Goal: Task Accomplishment & Management: Manage account settings

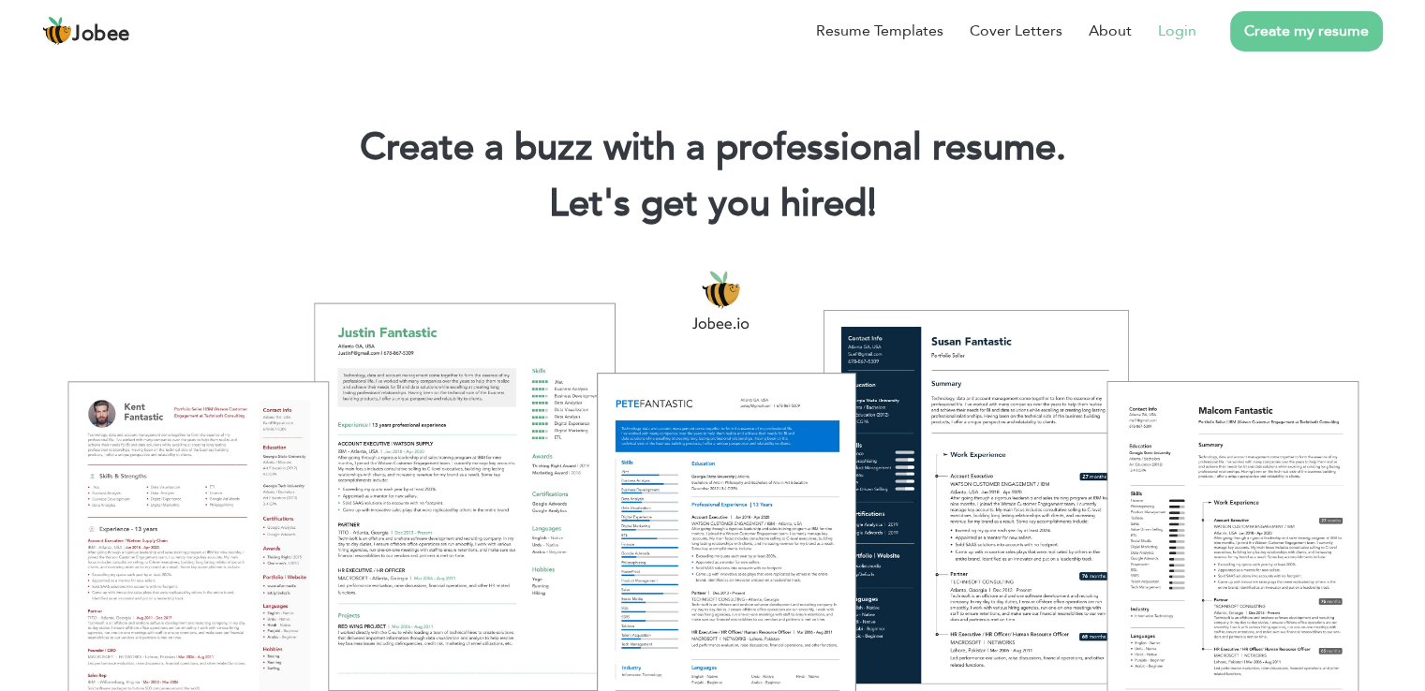
click at [1188, 42] on li "Login" at bounding box center [1163, 31] width 65 height 49
click at [1165, 32] on link "Login" at bounding box center [1177, 31] width 38 height 22
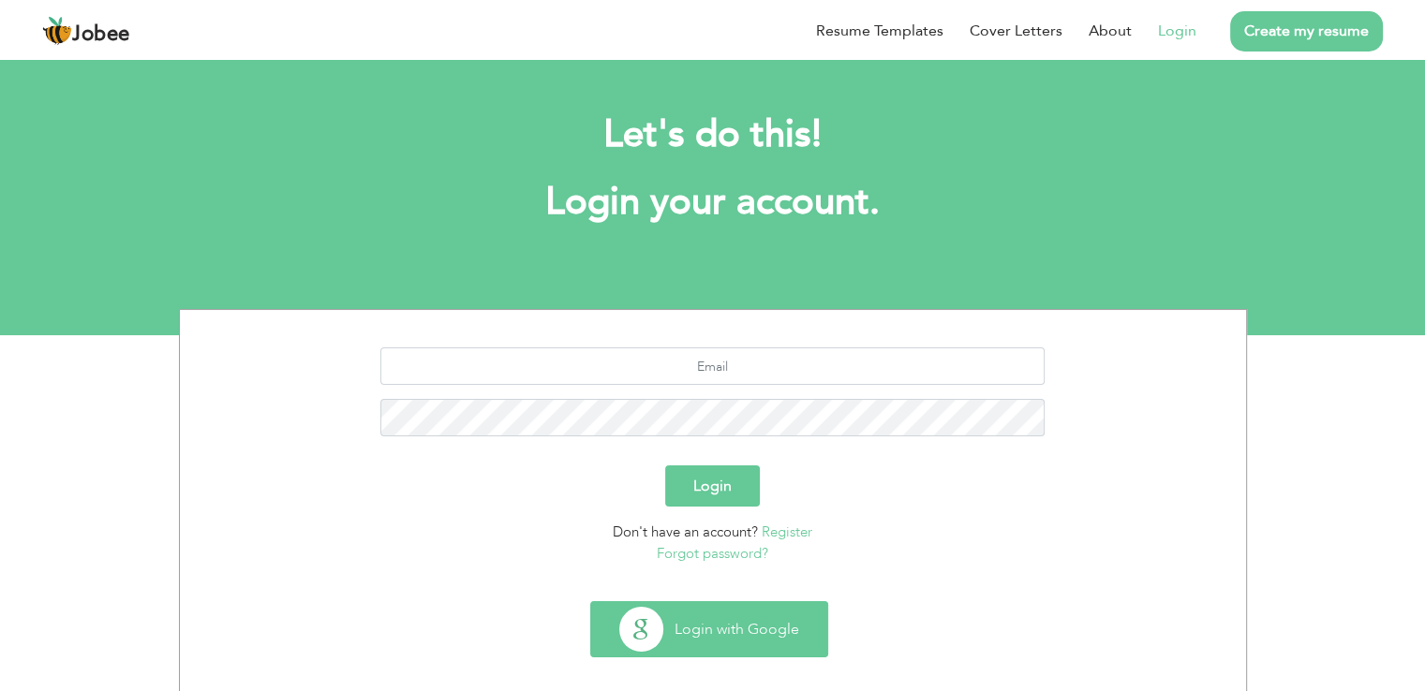
click at [706, 628] on button "Login with Google" at bounding box center [709, 629] width 236 height 54
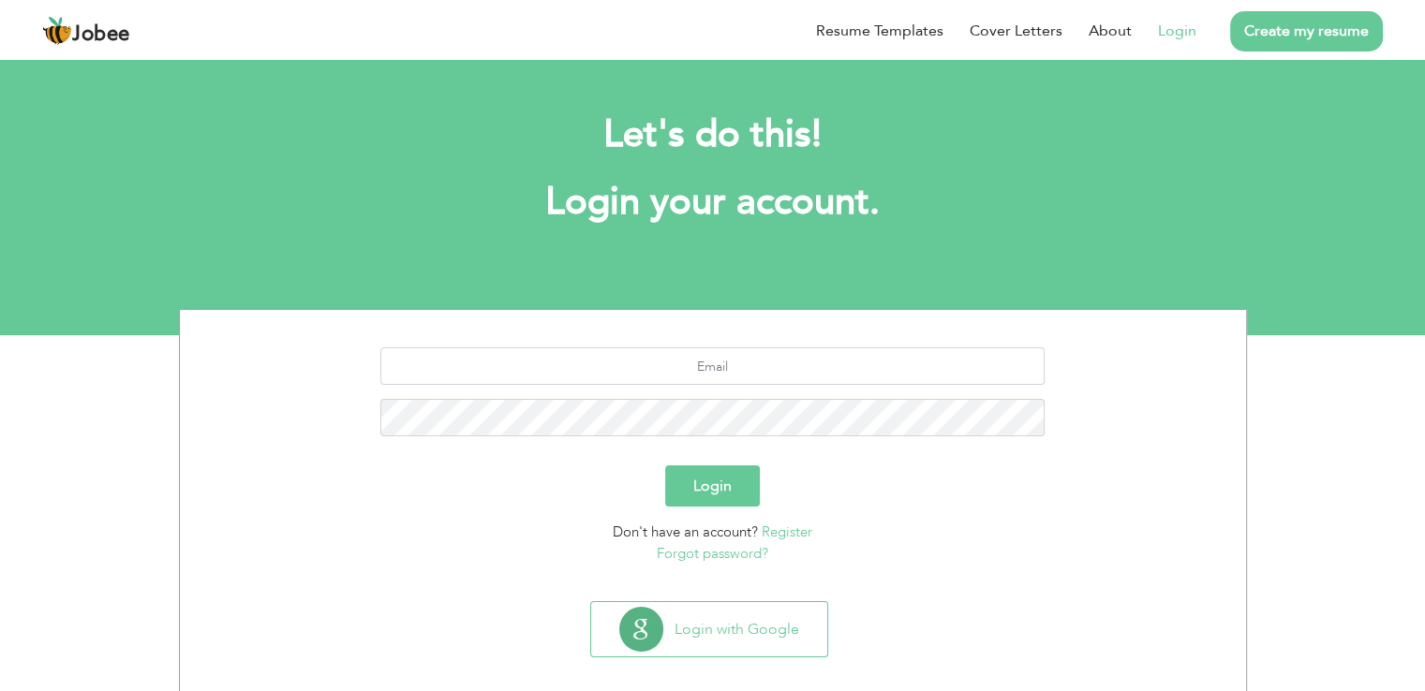
click at [686, 342] on section "Login Don't have an account? Register Forgot password?" at bounding box center [713, 452] width 1038 height 284
click at [680, 353] on input "text" at bounding box center [712, 365] width 664 height 37
type input "muhammadfaiz.4786@gmail.com"
click at [695, 464] on form "muhammadfaiz.4786@gmail.com Login Don't have an account? Register Forgot passwo…" at bounding box center [713, 455] width 1038 height 216
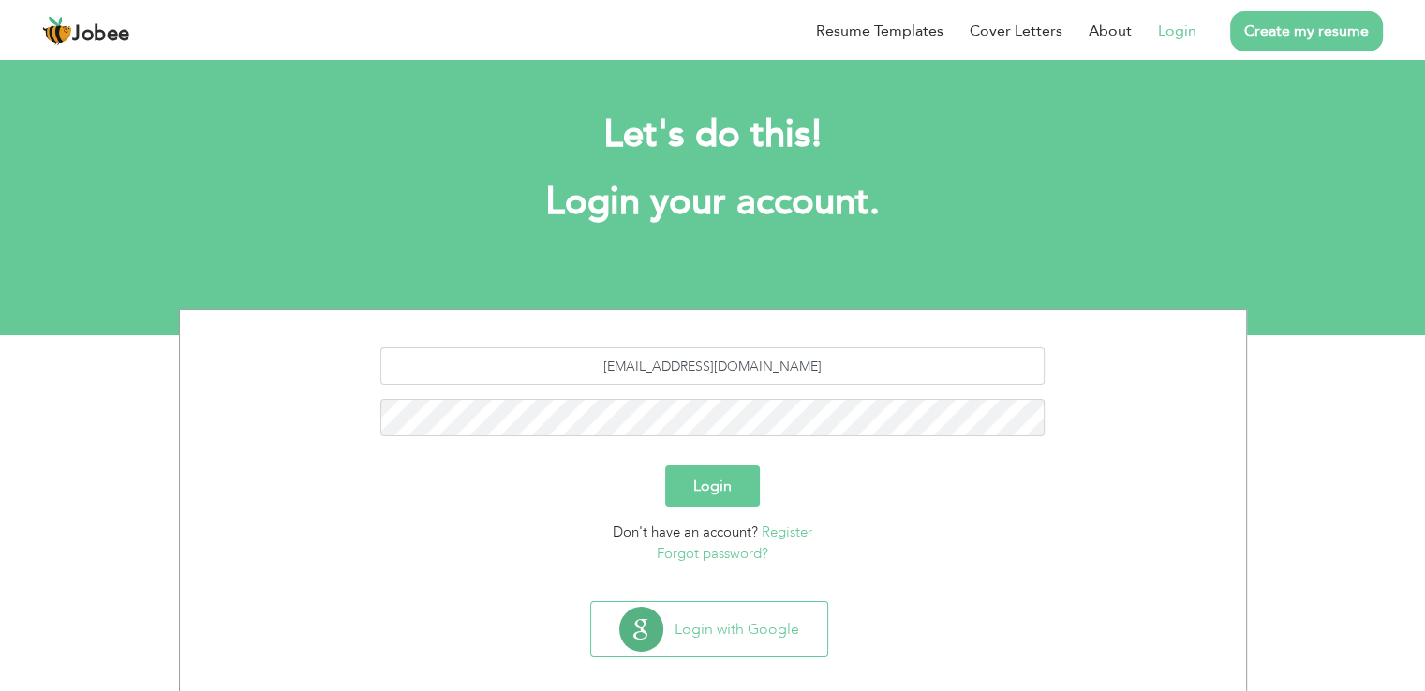
click at [695, 471] on button "Login" at bounding box center [712, 485] width 95 height 41
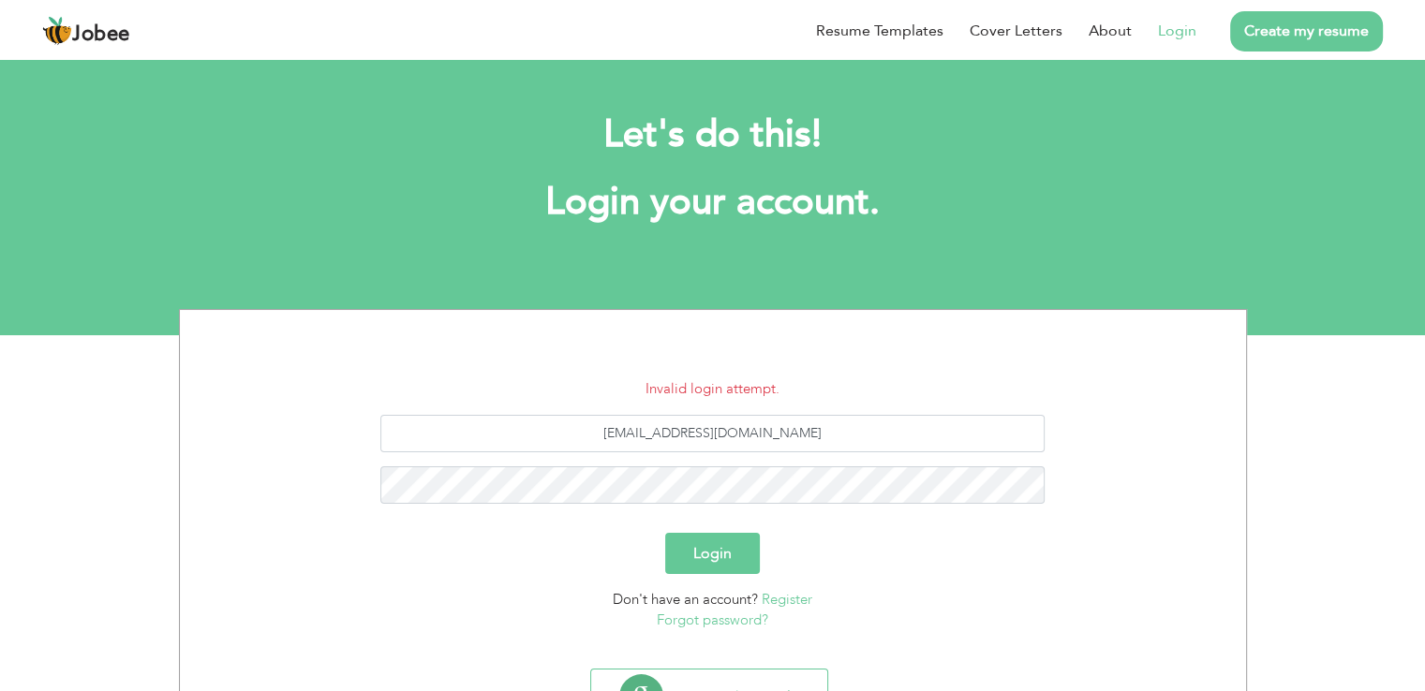
click at [624, 152] on h2 "Let's do this!" at bounding box center [712, 135] width 1011 height 49
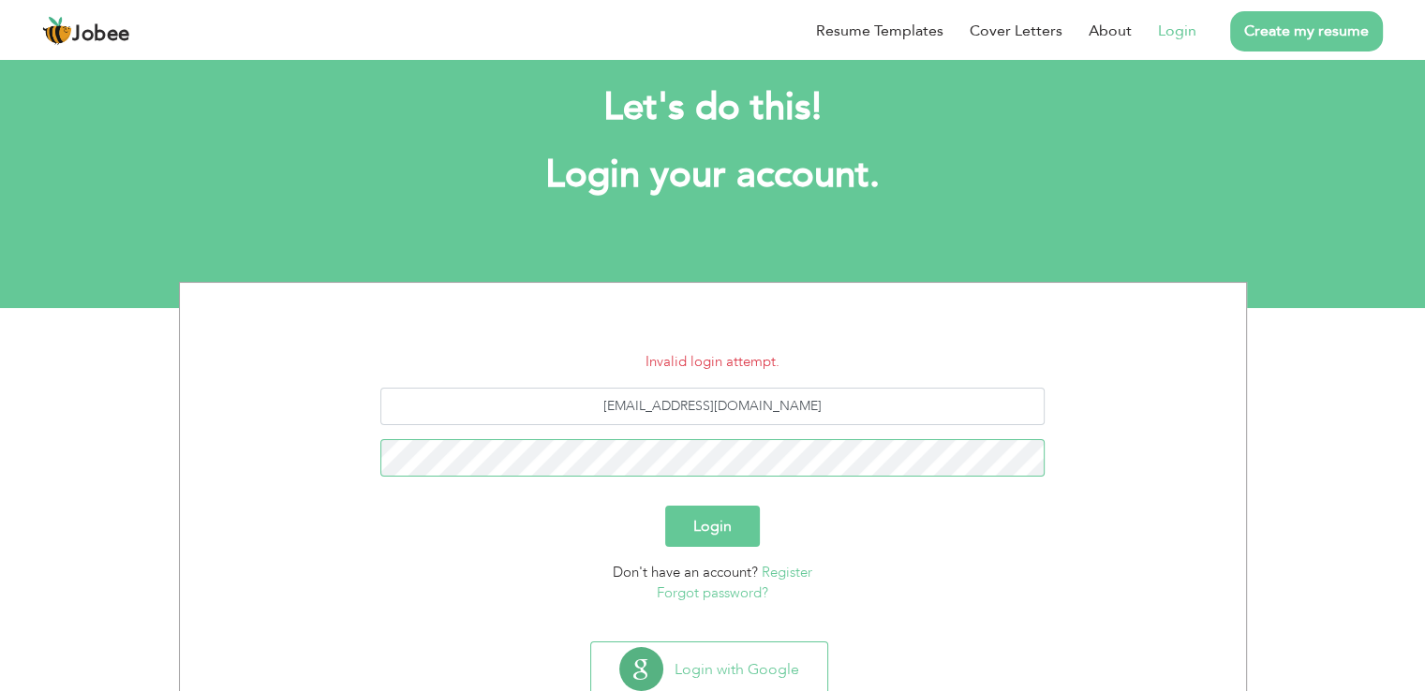
scroll to position [29, 0]
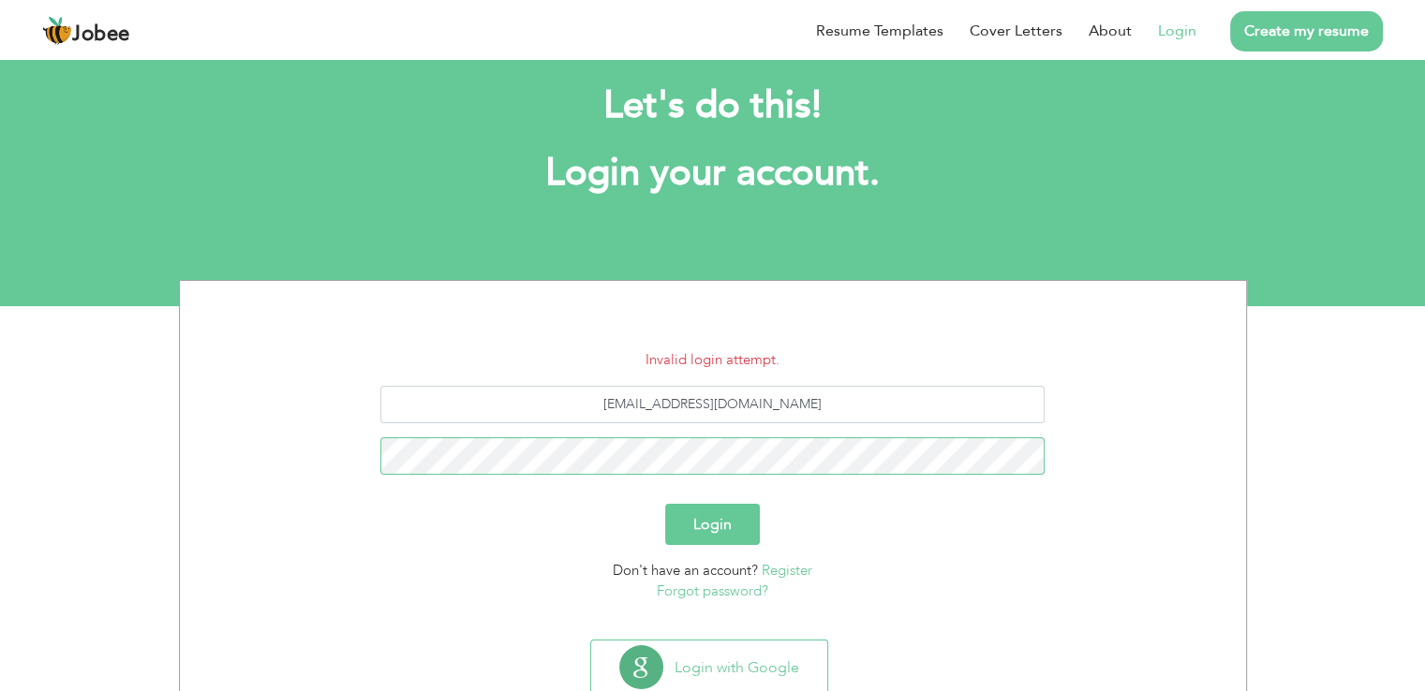
click at [665, 504] on button "Login" at bounding box center [712, 524] width 95 height 41
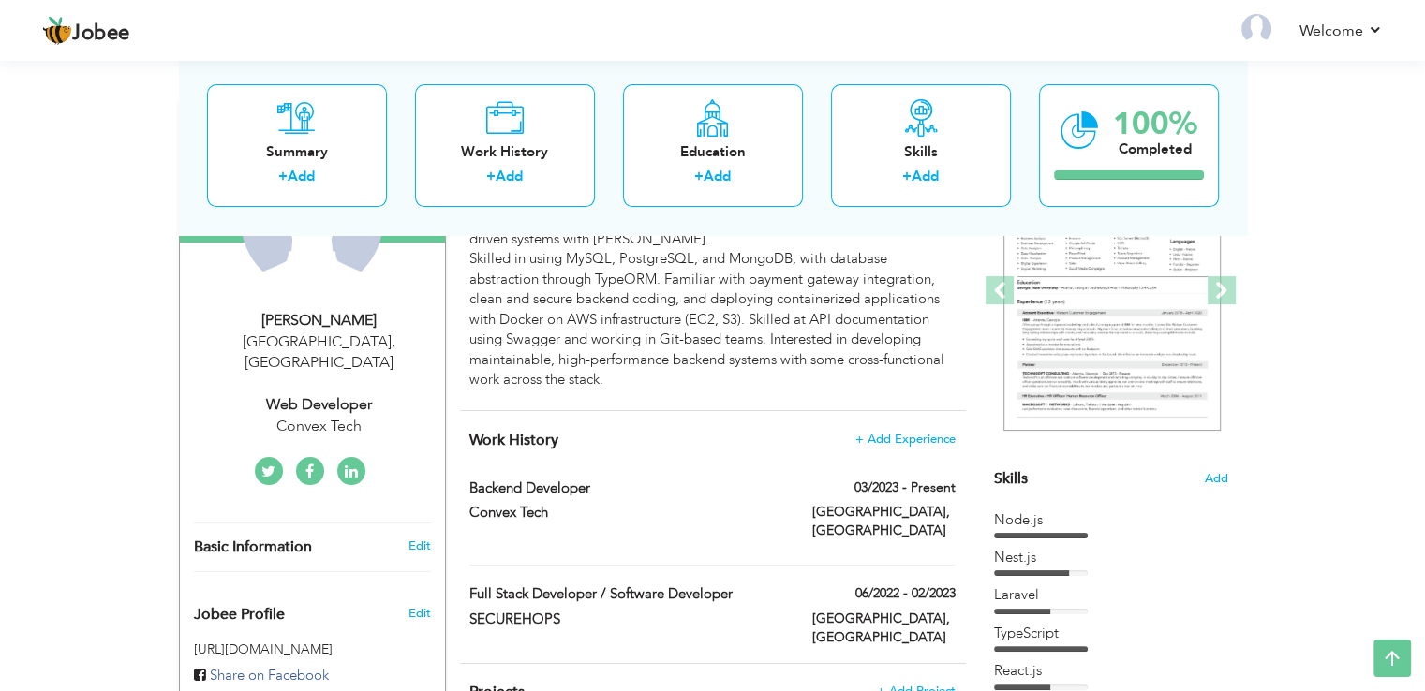
click at [329, 394] on div "Web Developer" at bounding box center [319, 405] width 251 height 22
type input "[DEMOGRAPHIC_DATA]"
type input "Faiz"
type input "[PHONE_NUMBER]"
select select "number:166"
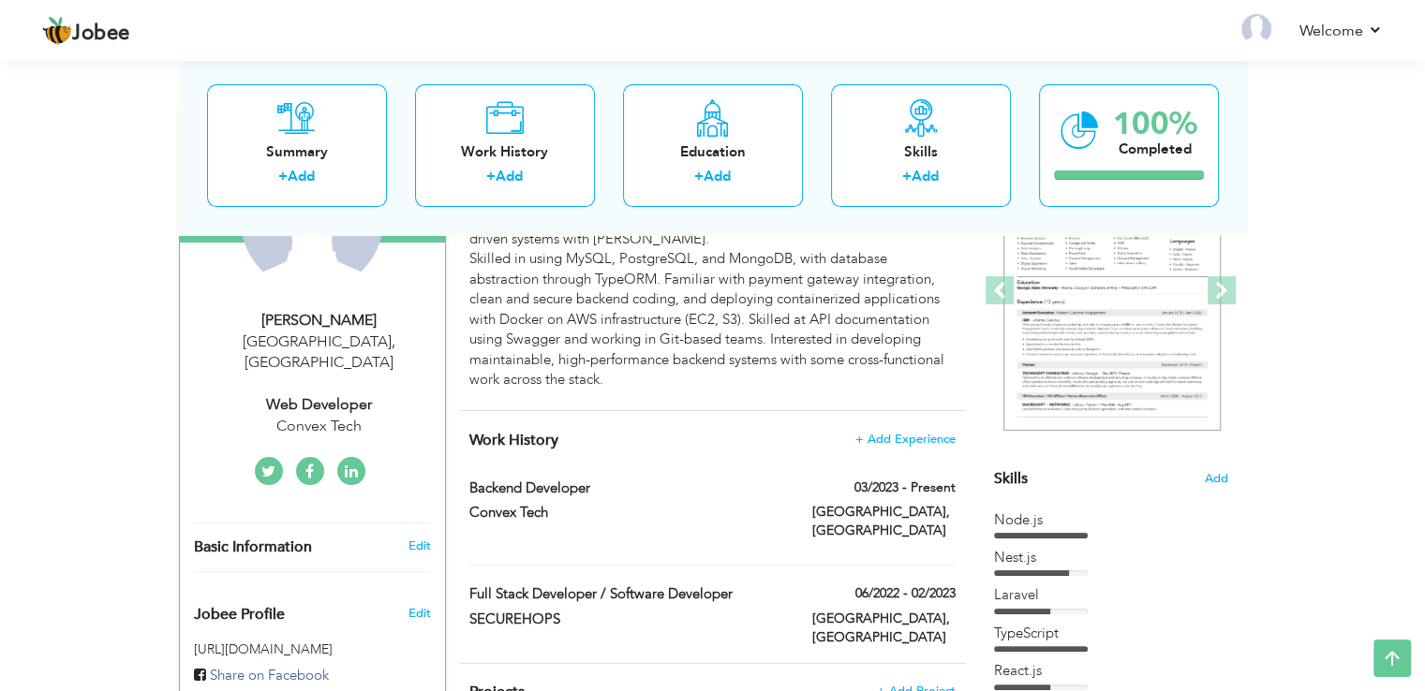
type input "[GEOGRAPHIC_DATA]"
select select "number:6"
type input "Convex Tech"
type input "Web Developer"
type input "[DOMAIN_NAME]/in/[PERSON_NAME]-79498b206"
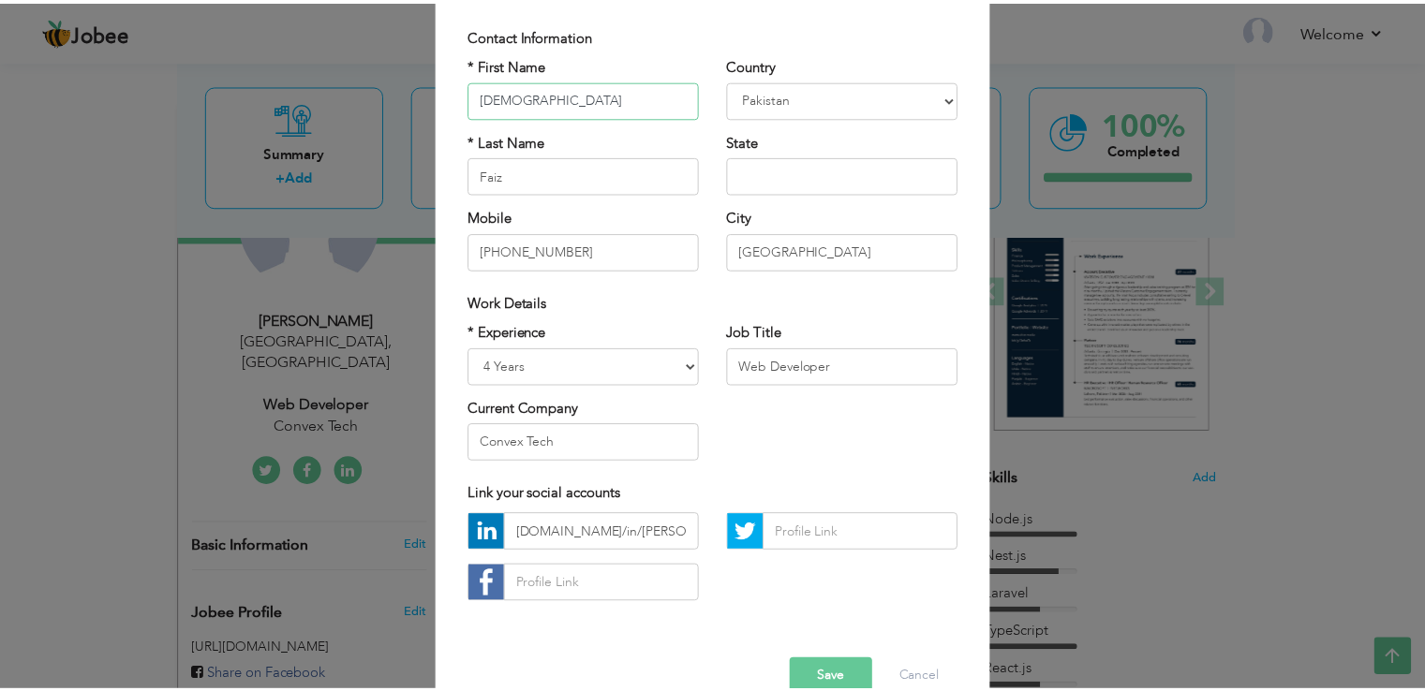
scroll to position [163, 0]
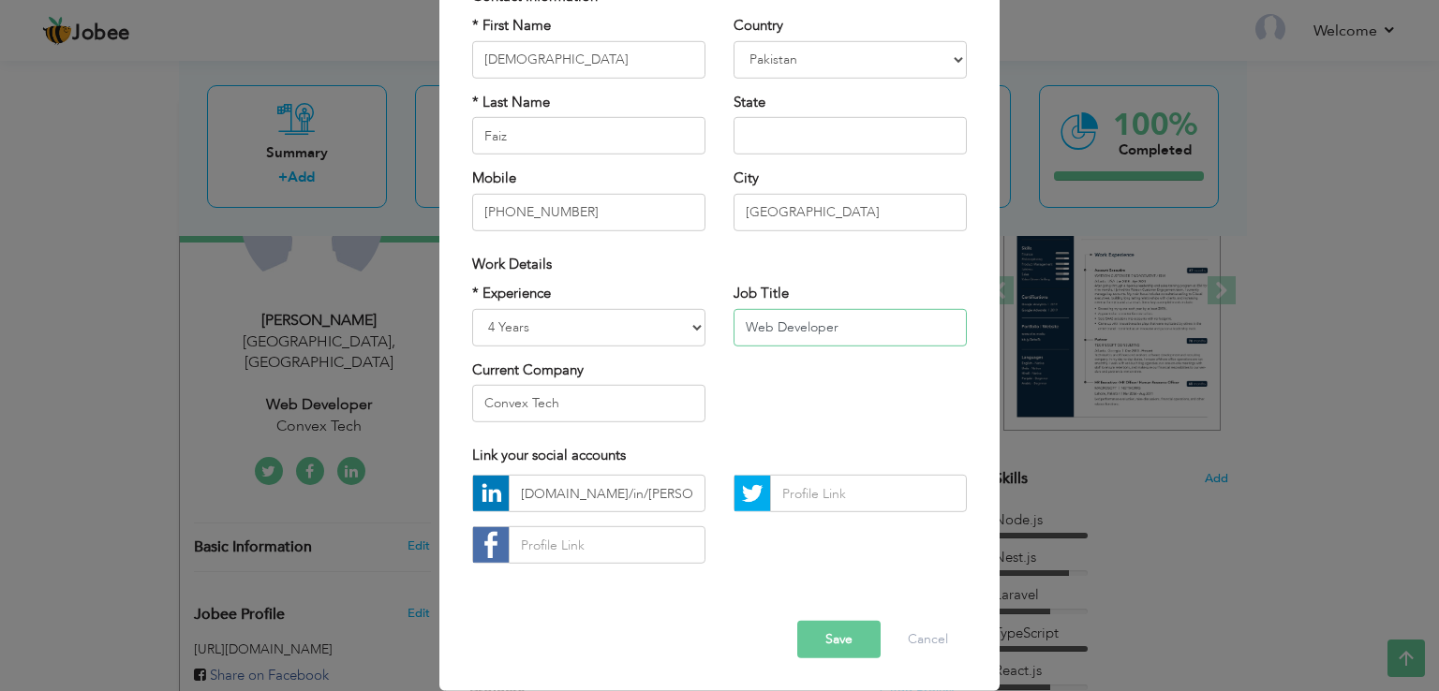
click at [872, 329] on input "Web Developer" at bounding box center [849, 326] width 233 height 37
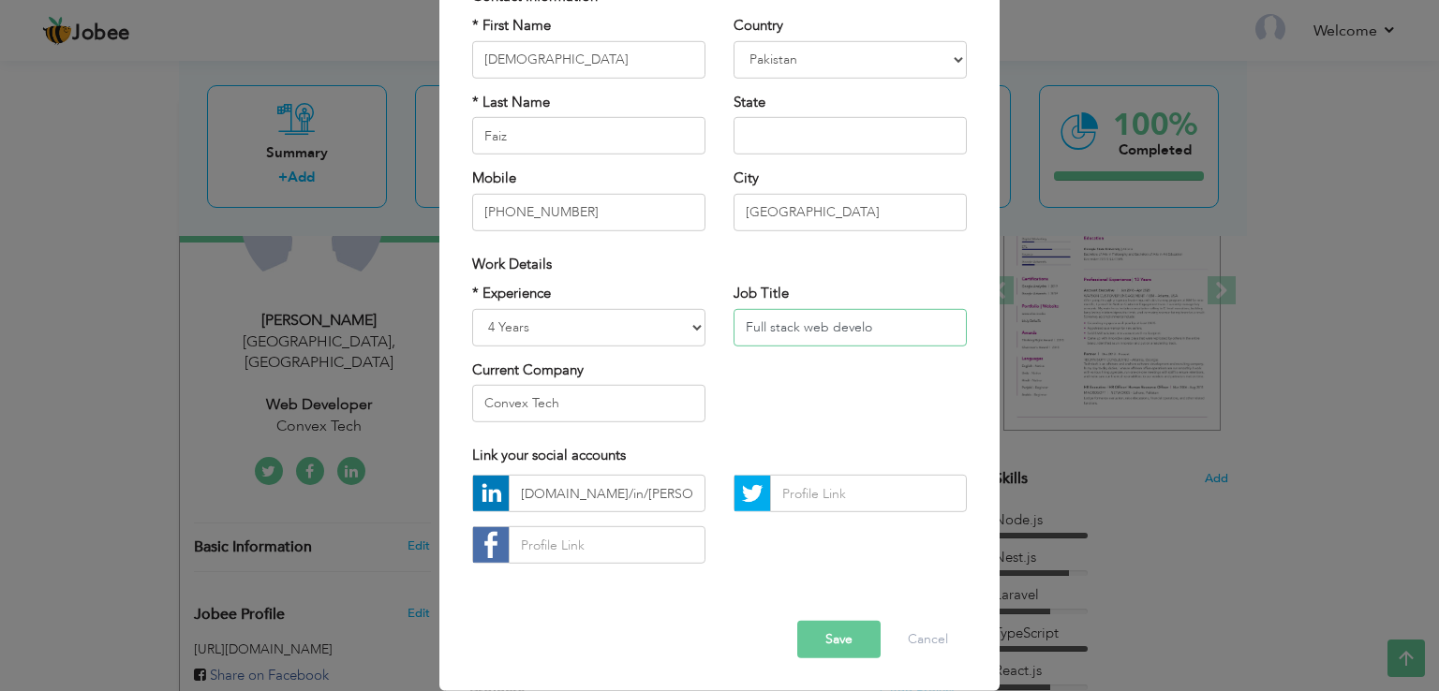
paste input "G7r!xL9@vP2#"
click at [753, 338] on input "Full stack web develo" at bounding box center [849, 326] width 233 height 37
click at [879, 329] on input "Full stack web develo" at bounding box center [849, 326] width 233 height 37
paste input "p"
type input "Full stack web developer"
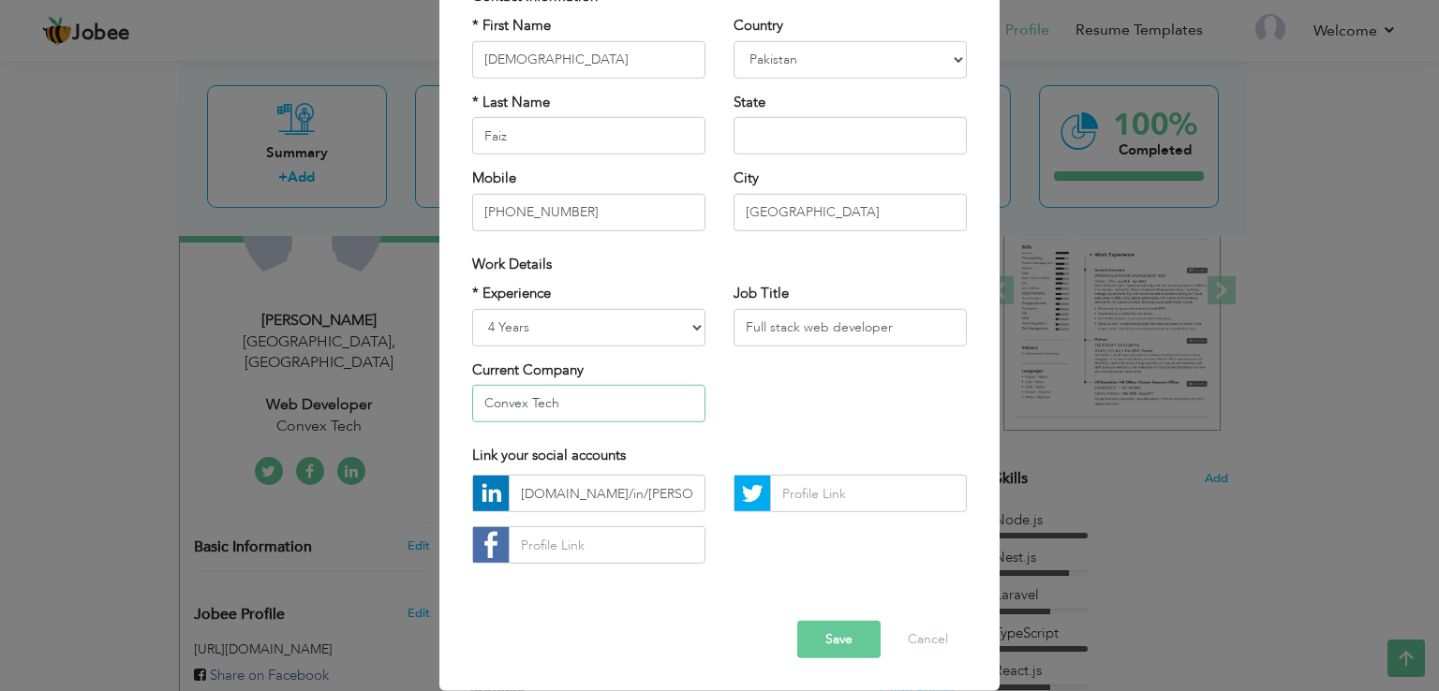
click at [610, 399] on input "Convex Tech" at bounding box center [588, 403] width 233 height 37
click at [760, 398] on div "* Experience Entry Level Less than 1 Year 1 Year 2 Years 3 Years 4 Years 5 Year…" at bounding box center [719, 360] width 523 height 153
click at [822, 629] on button "Save" at bounding box center [838, 639] width 83 height 37
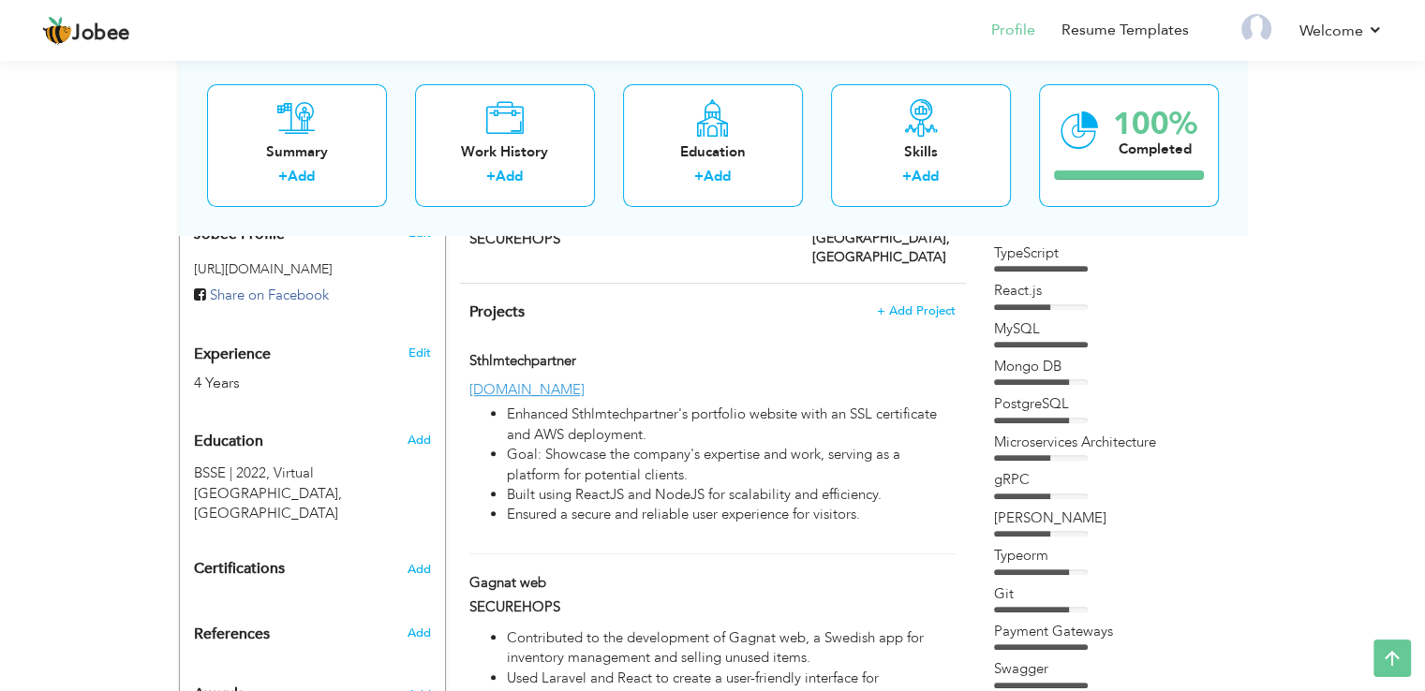
scroll to position [633, 0]
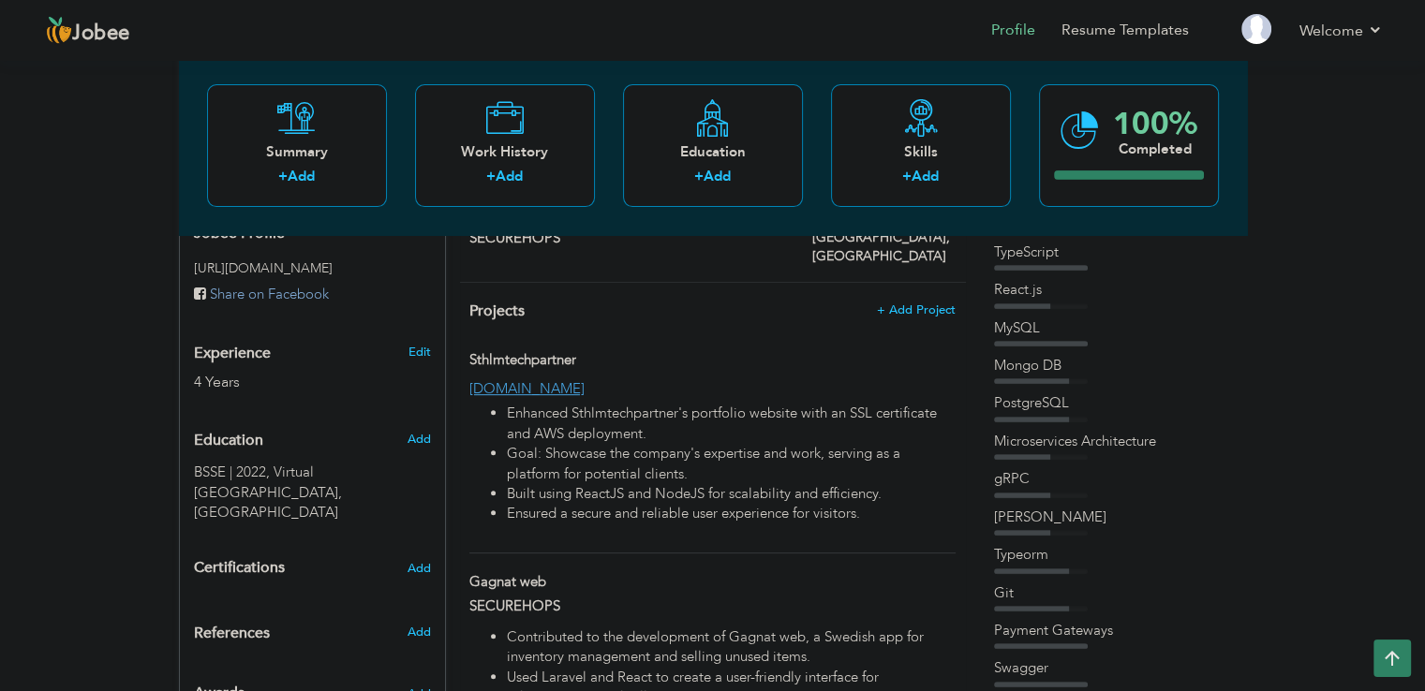
click at [883, 4] on header "Jobee Profile Resume Templates Resume Templates Cover Letters About My Resume W…" at bounding box center [712, 30] width 1425 height 62
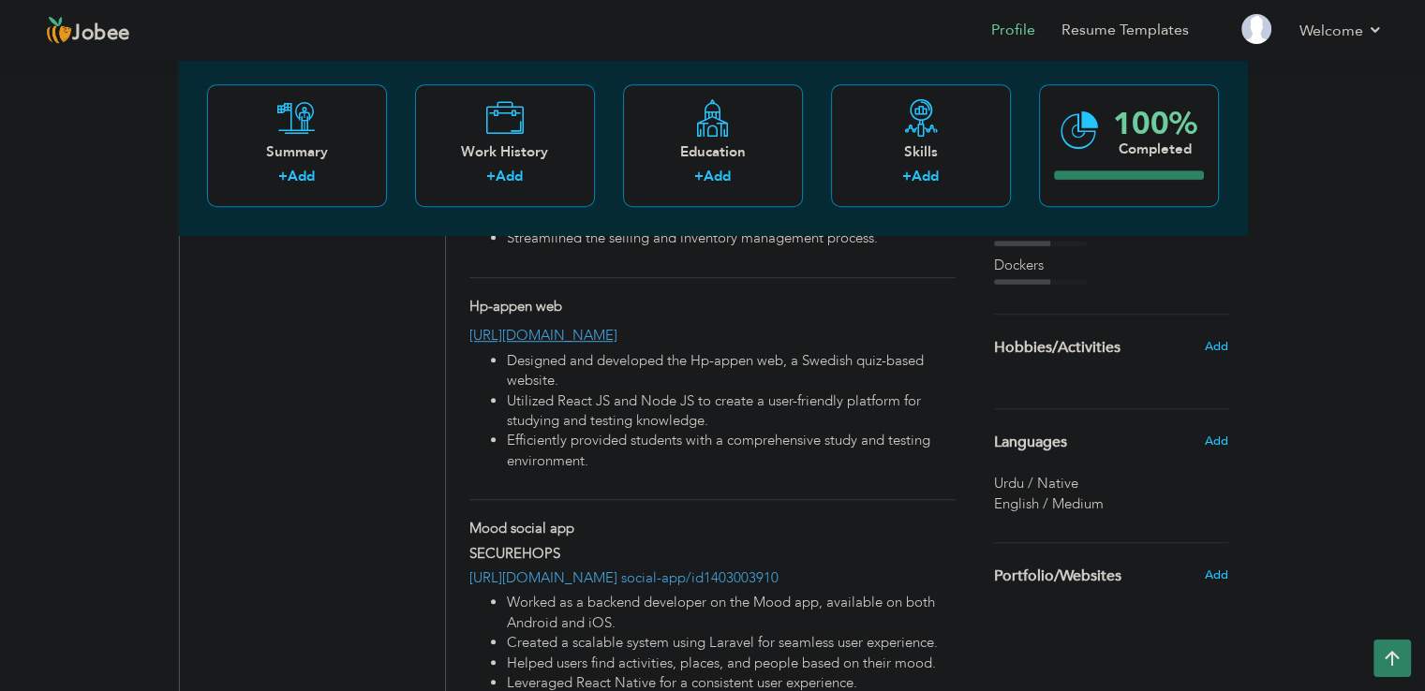
scroll to position [1095, 0]
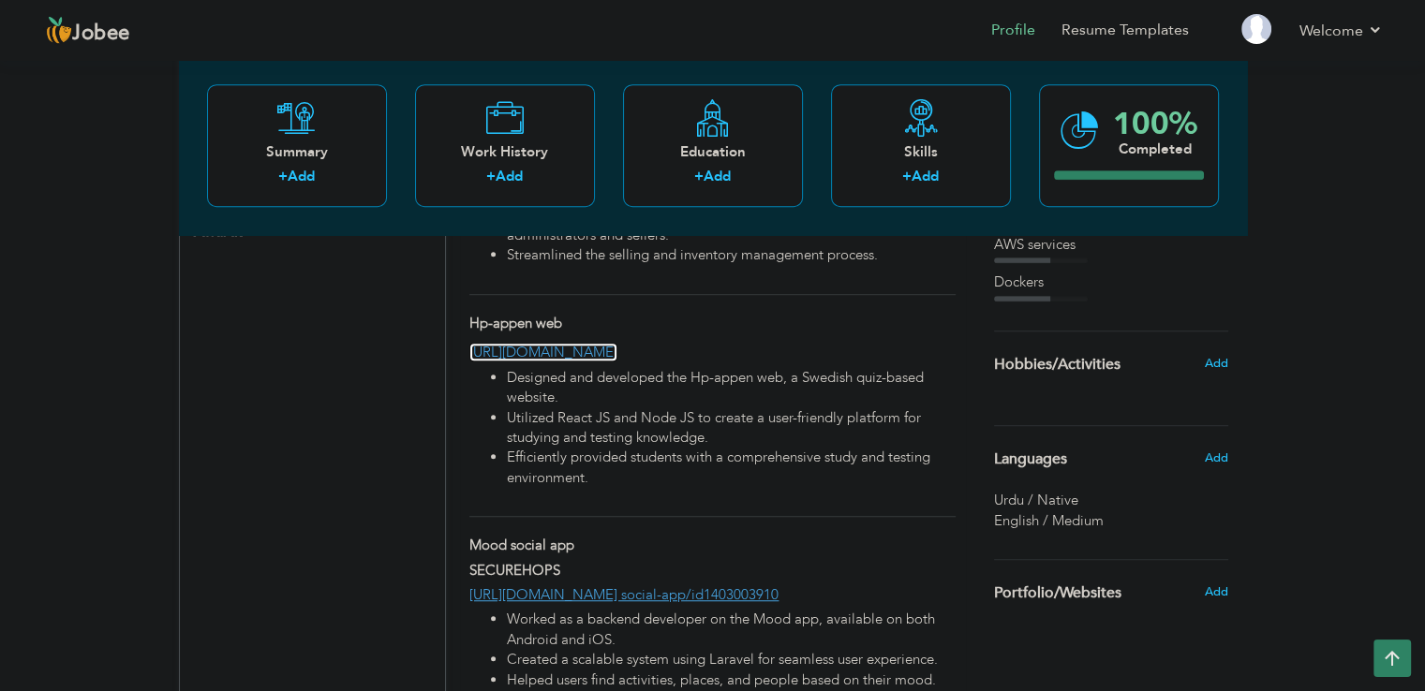
click at [579, 343] on link "[URL][DOMAIN_NAME]" at bounding box center [543, 352] width 148 height 19
